Goal: Find specific page/section: Find specific page/section

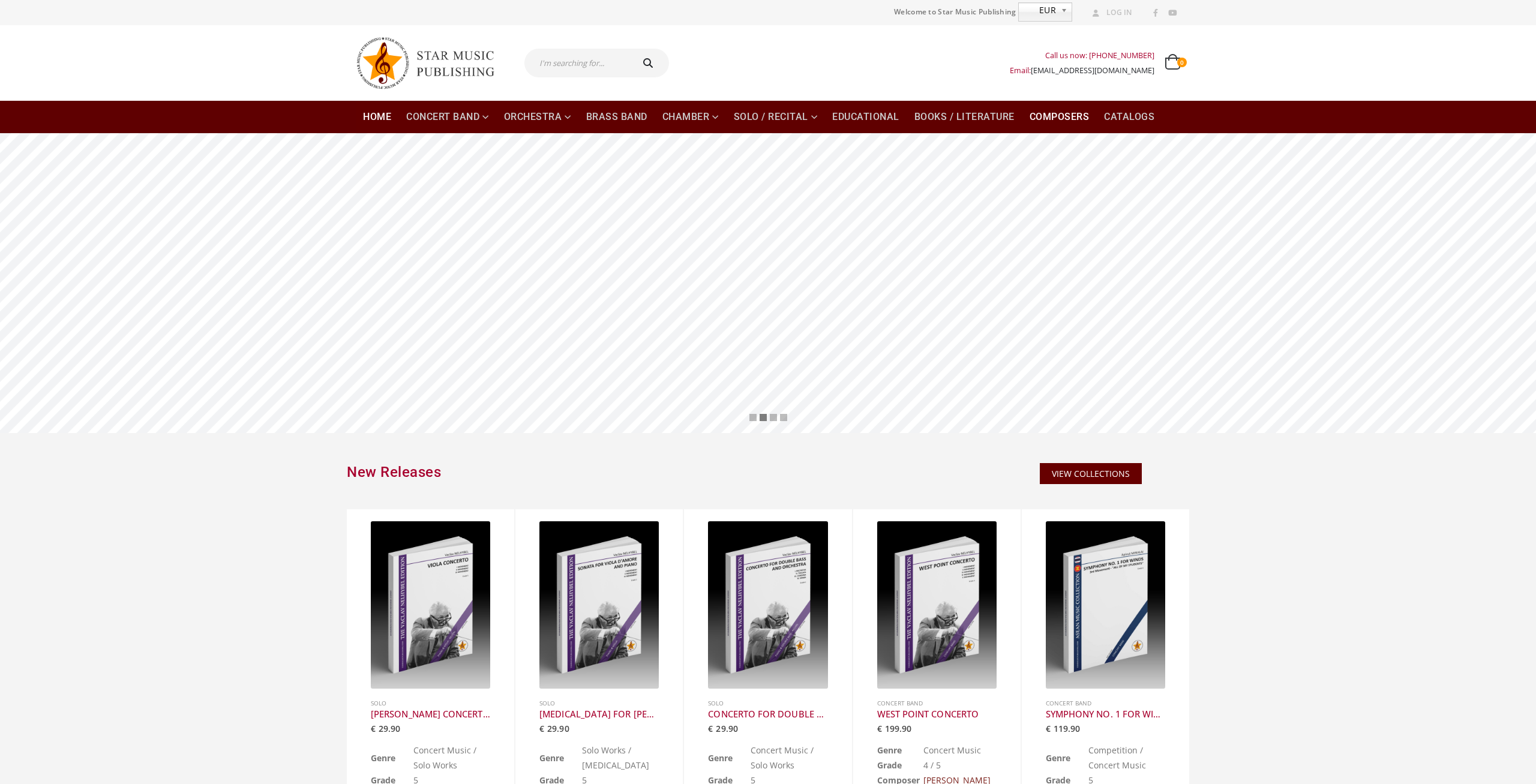
click at [1034, 113] on link "Composers" at bounding box center [1060, 117] width 75 height 32
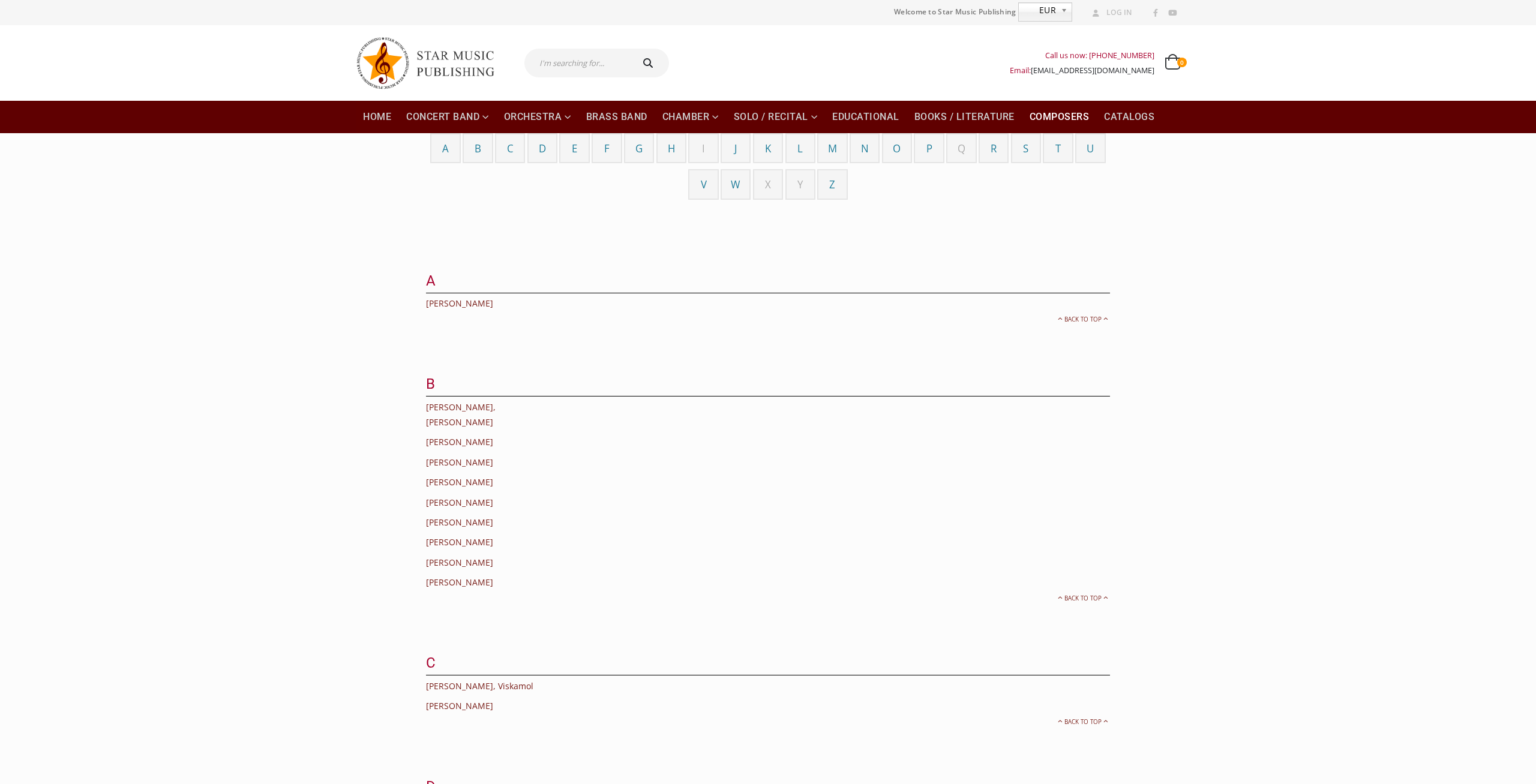
click at [768, 150] on span "K" at bounding box center [768, 148] width 6 height 13
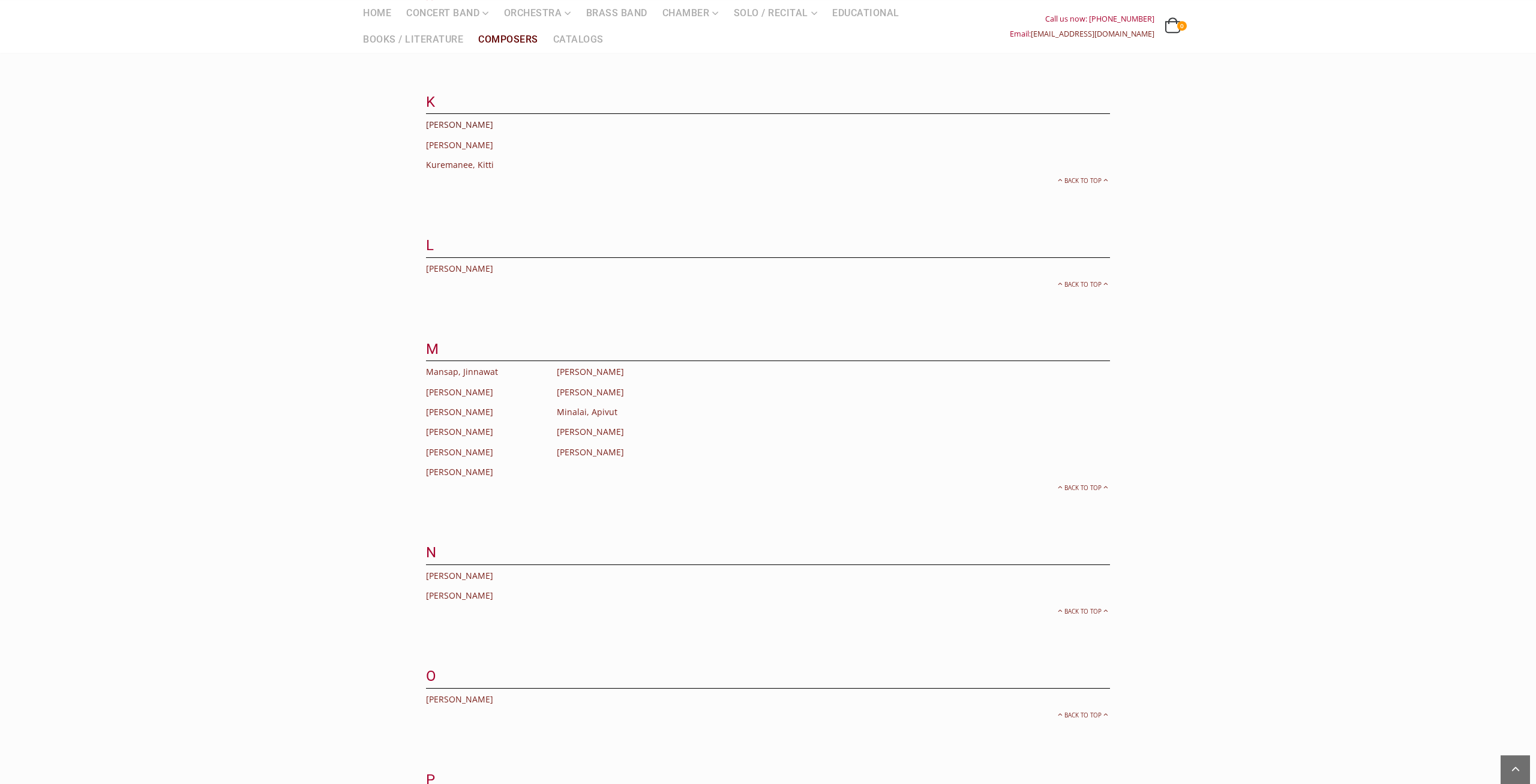
click at [459, 119] on link "[PERSON_NAME]" at bounding box center [459, 125] width 67 height 12
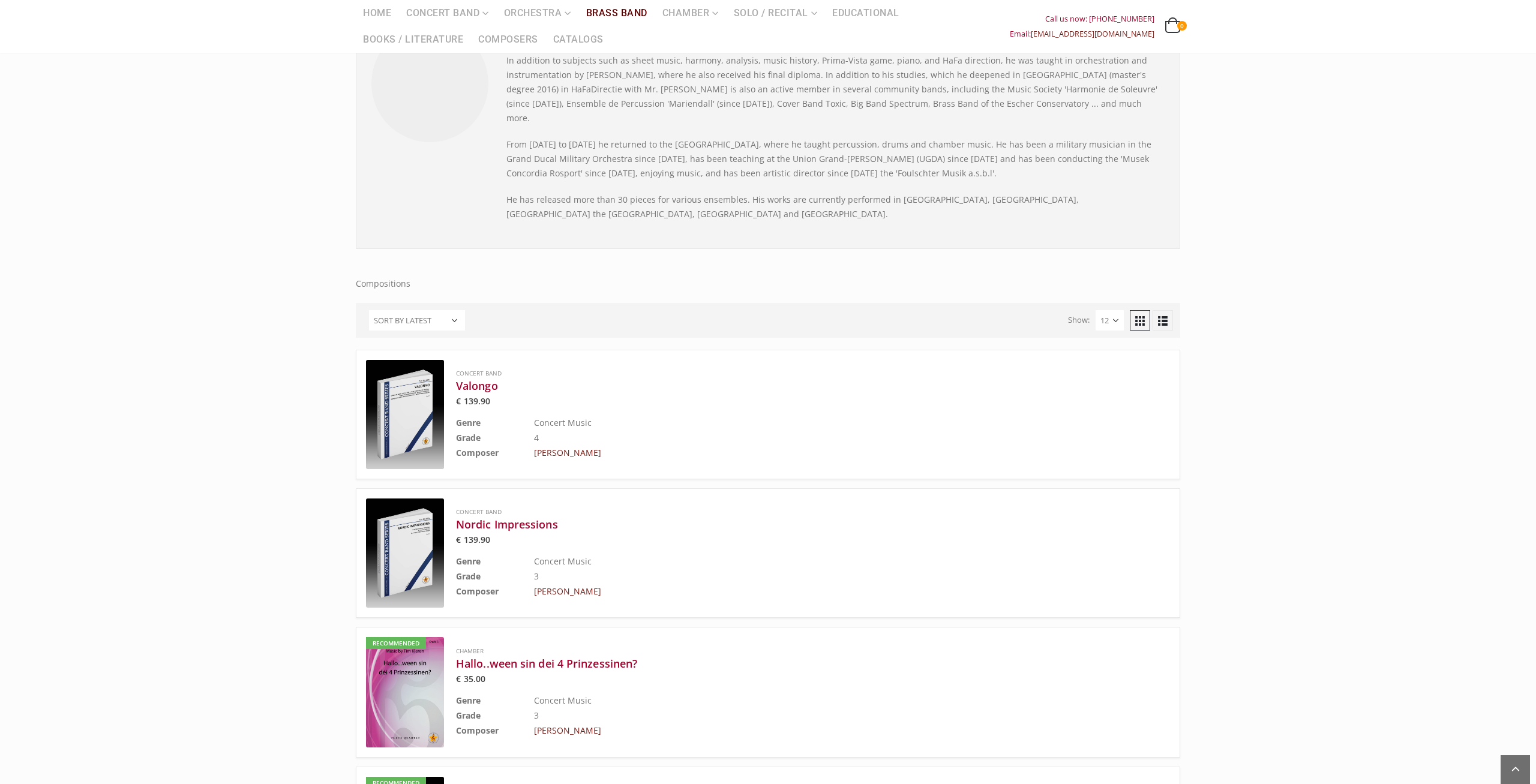
scroll to position [245, 0]
